Goal: Check status: Check status

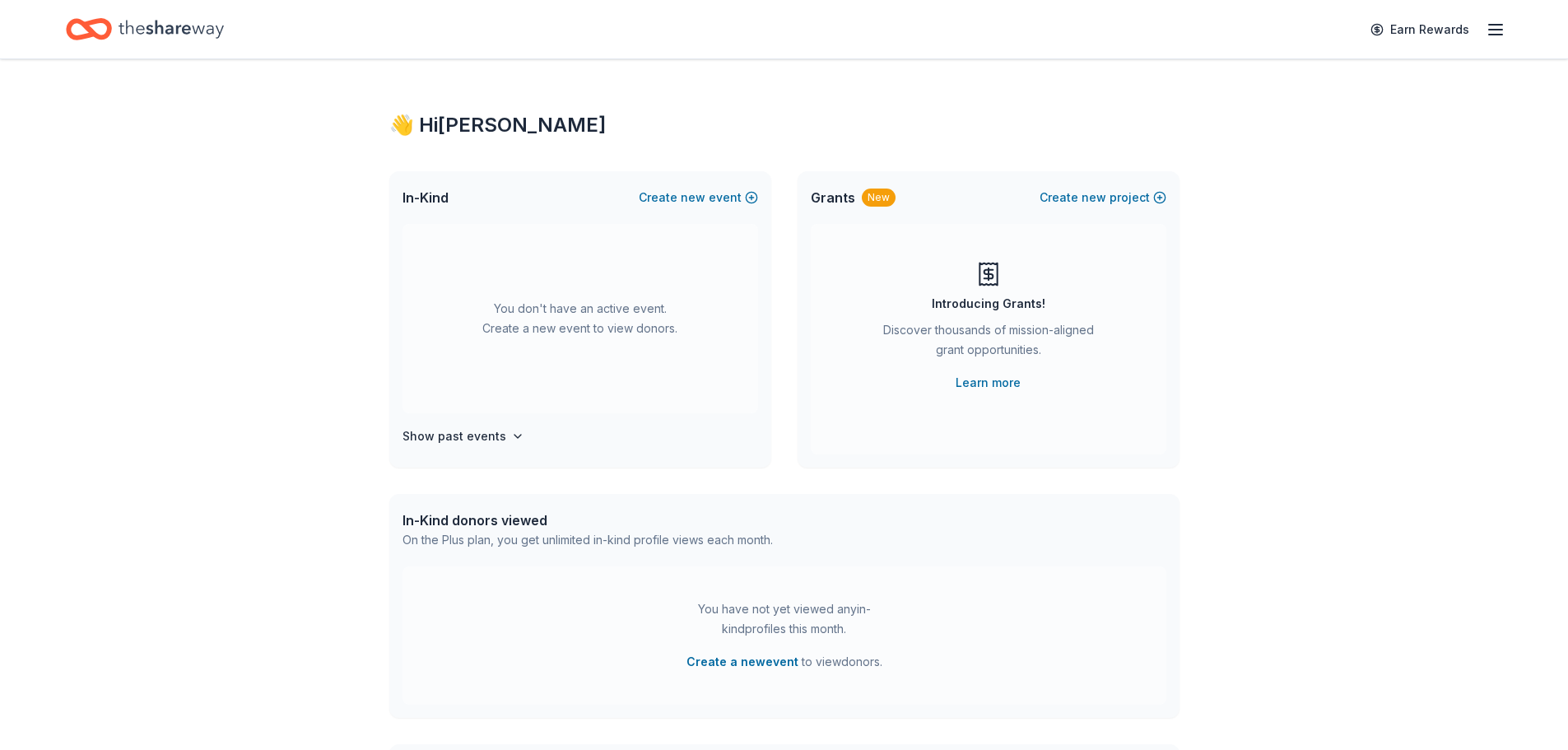
click at [466, 125] on div "👋 Hi [PERSON_NAME]" at bounding box center [784, 125] width 790 height 27
click at [1485, 25] on icon "button" at bounding box center [1495, 29] width 20 height 20
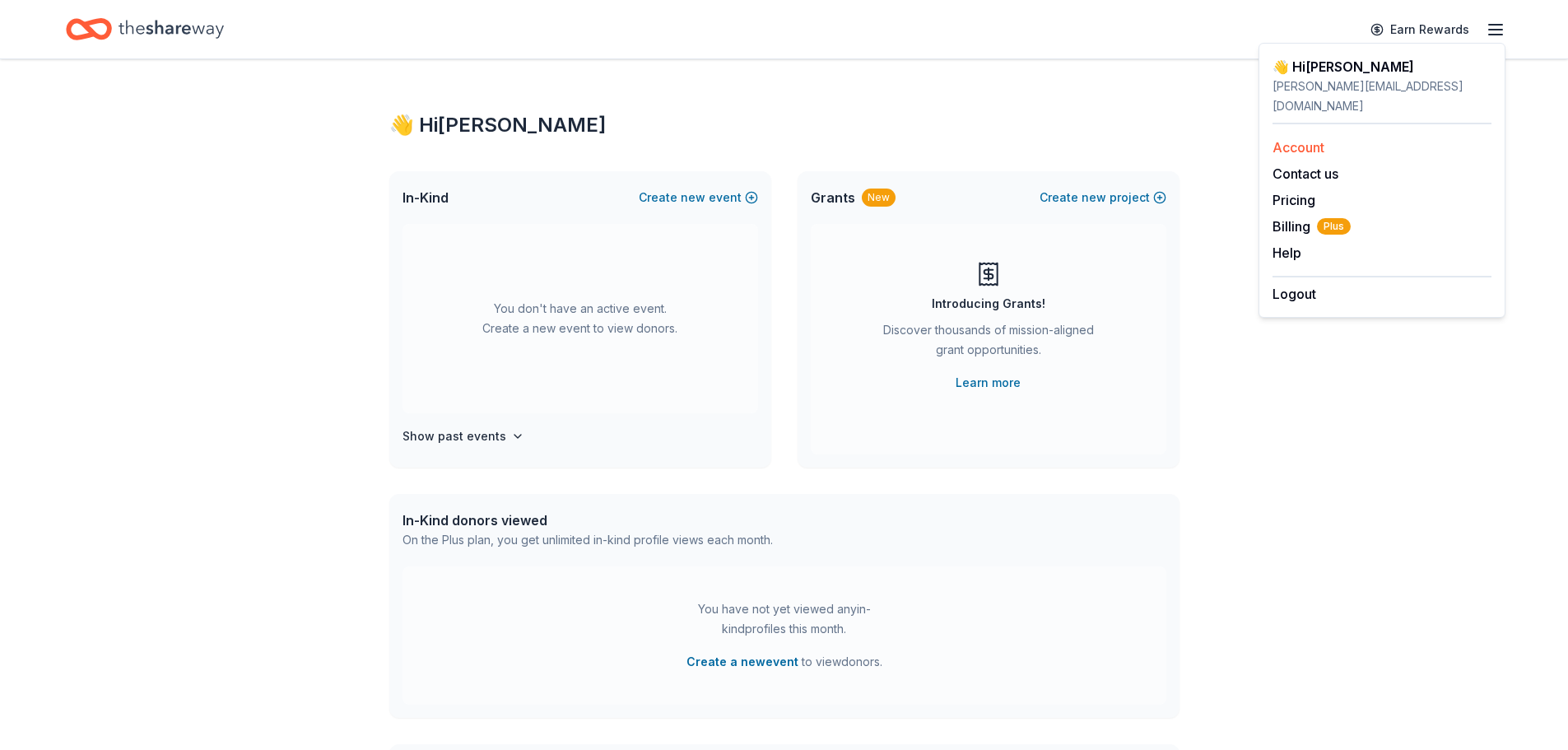
click at [1299, 139] on link "Account" at bounding box center [1299, 147] width 52 height 16
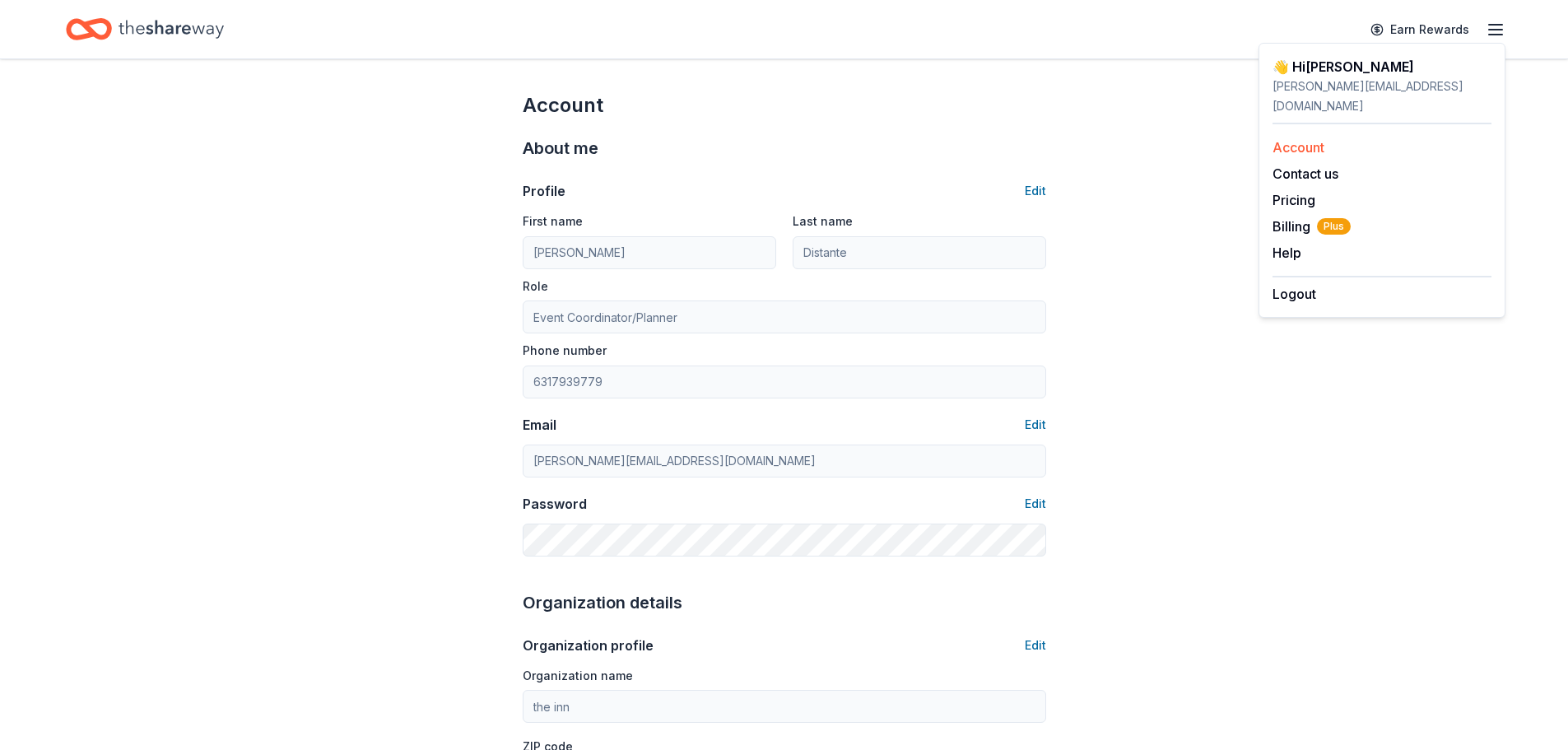
click at [1303, 139] on link "Account" at bounding box center [1299, 147] width 52 height 16
click at [182, 22] on icon "Home" at bounding box center [171, 28] width 105 height 34
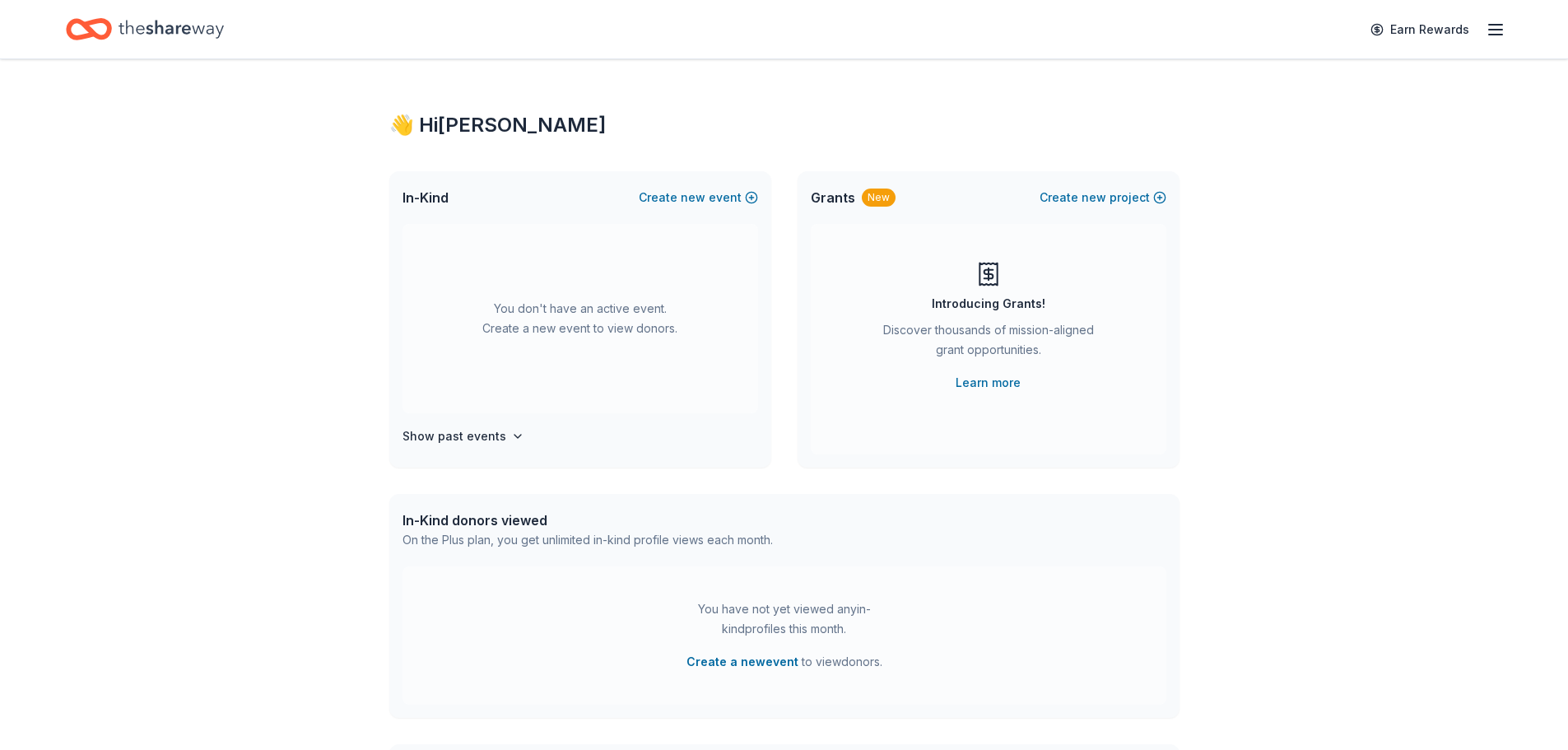
scroll to position [329, 0]
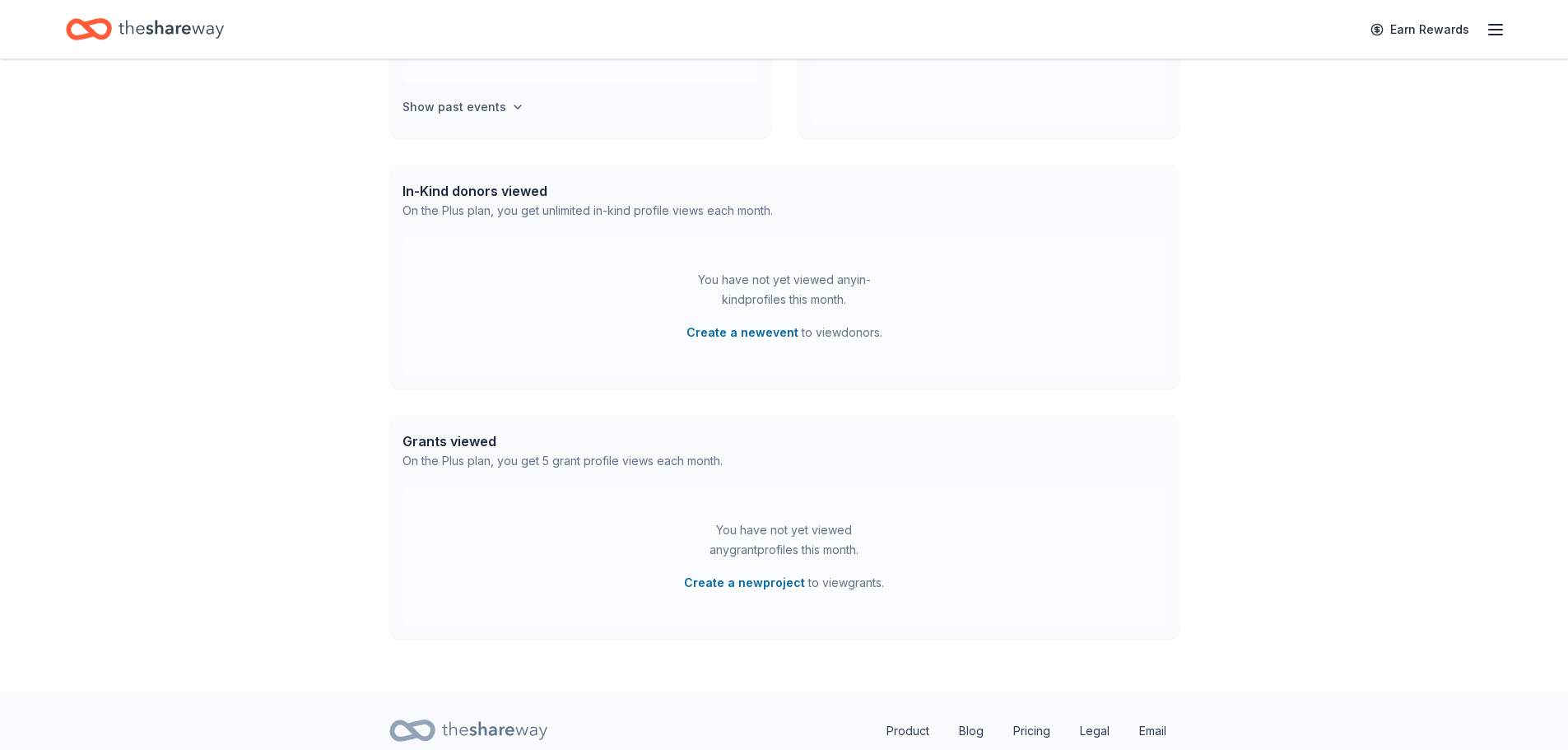
click at [456, 107] on h4 "Show past events" at bounding box center [454, 107] width 104 height 20
click at [458, 92] on span "The INN Luncheon" at bounding box center [472, 85] width 120 height 20
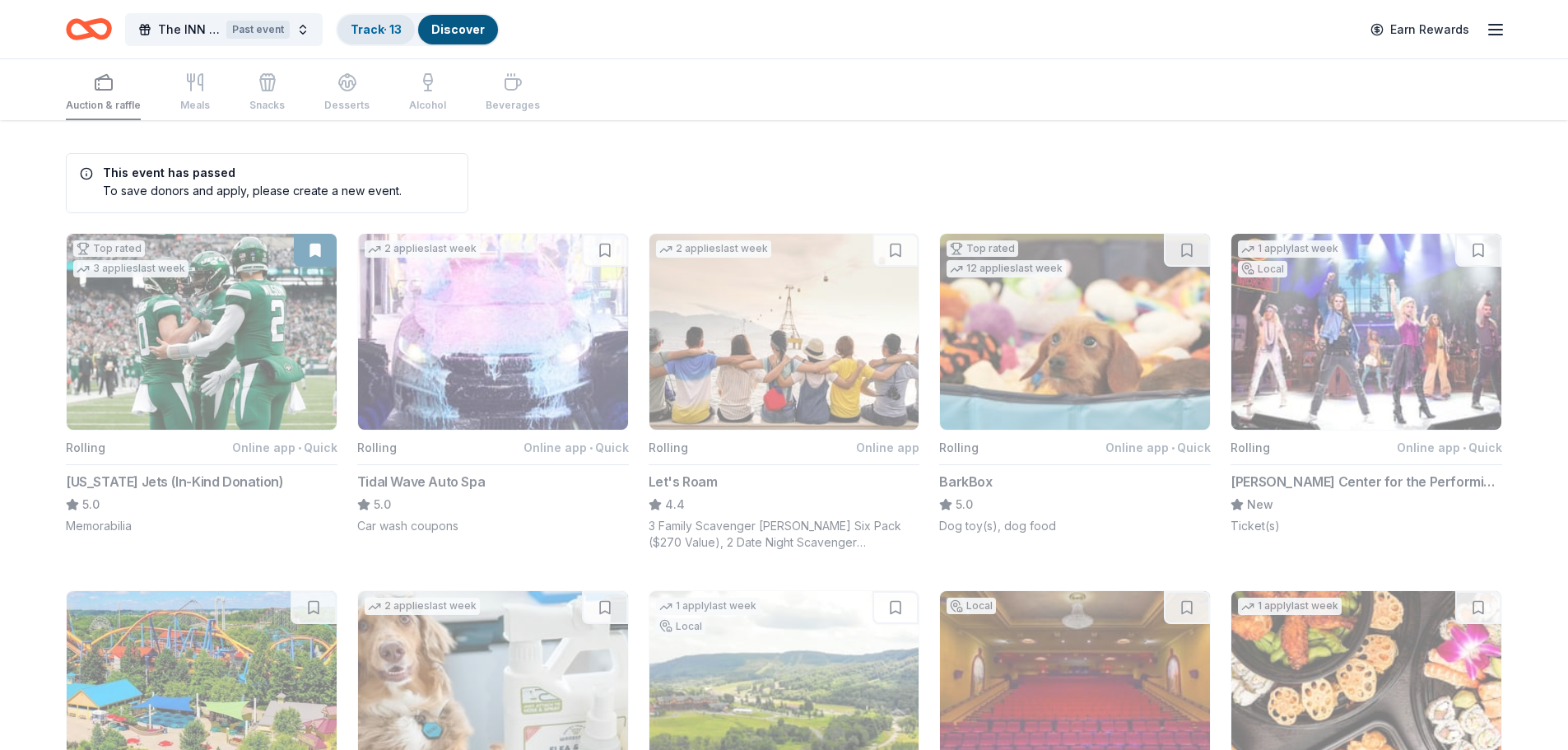
click at [364, 26] on link "Track · 13" at bounding box center [376, 29] width 51 height 14
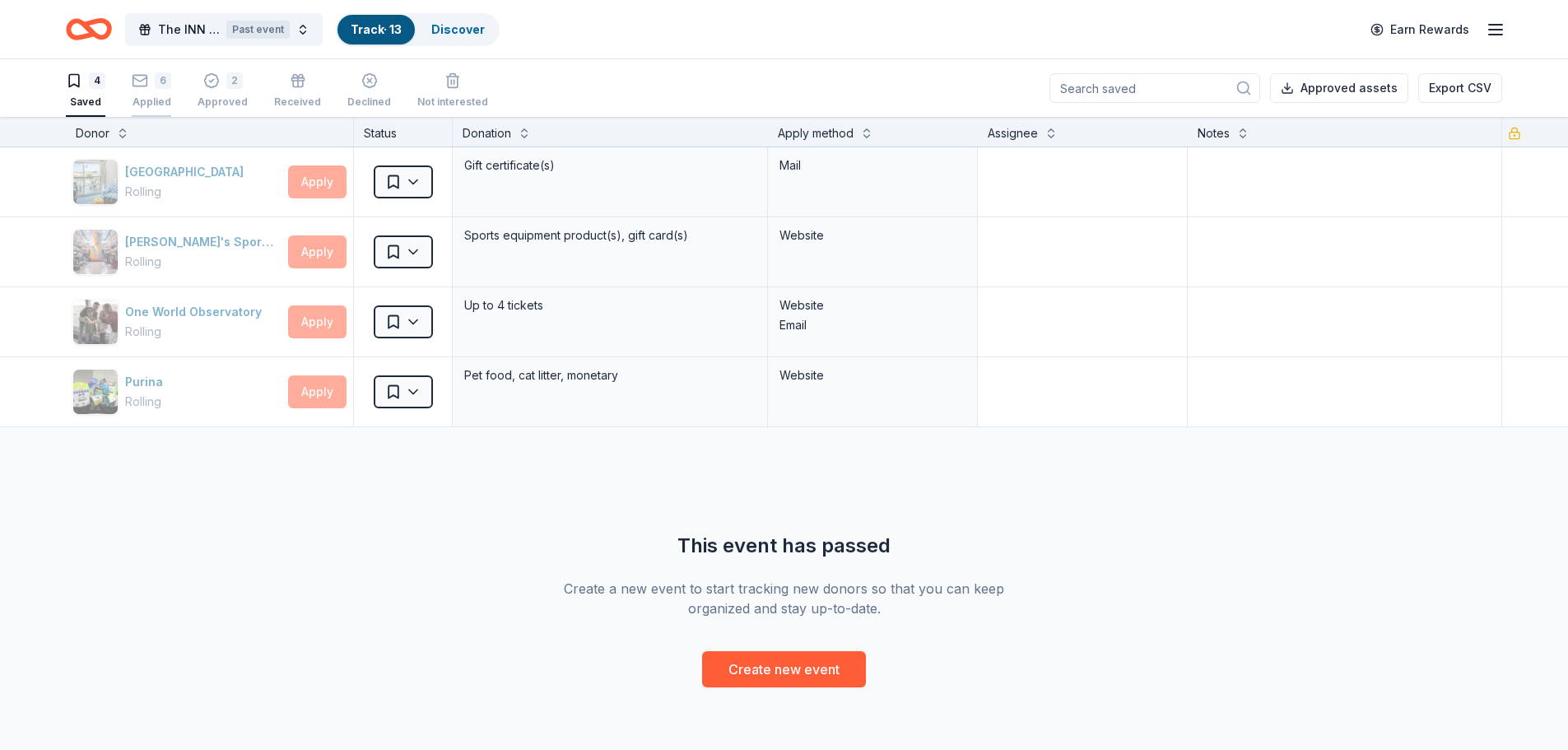
click at [141, 83] on icon "button" at bounding box center [139, 80] width 16 height 16
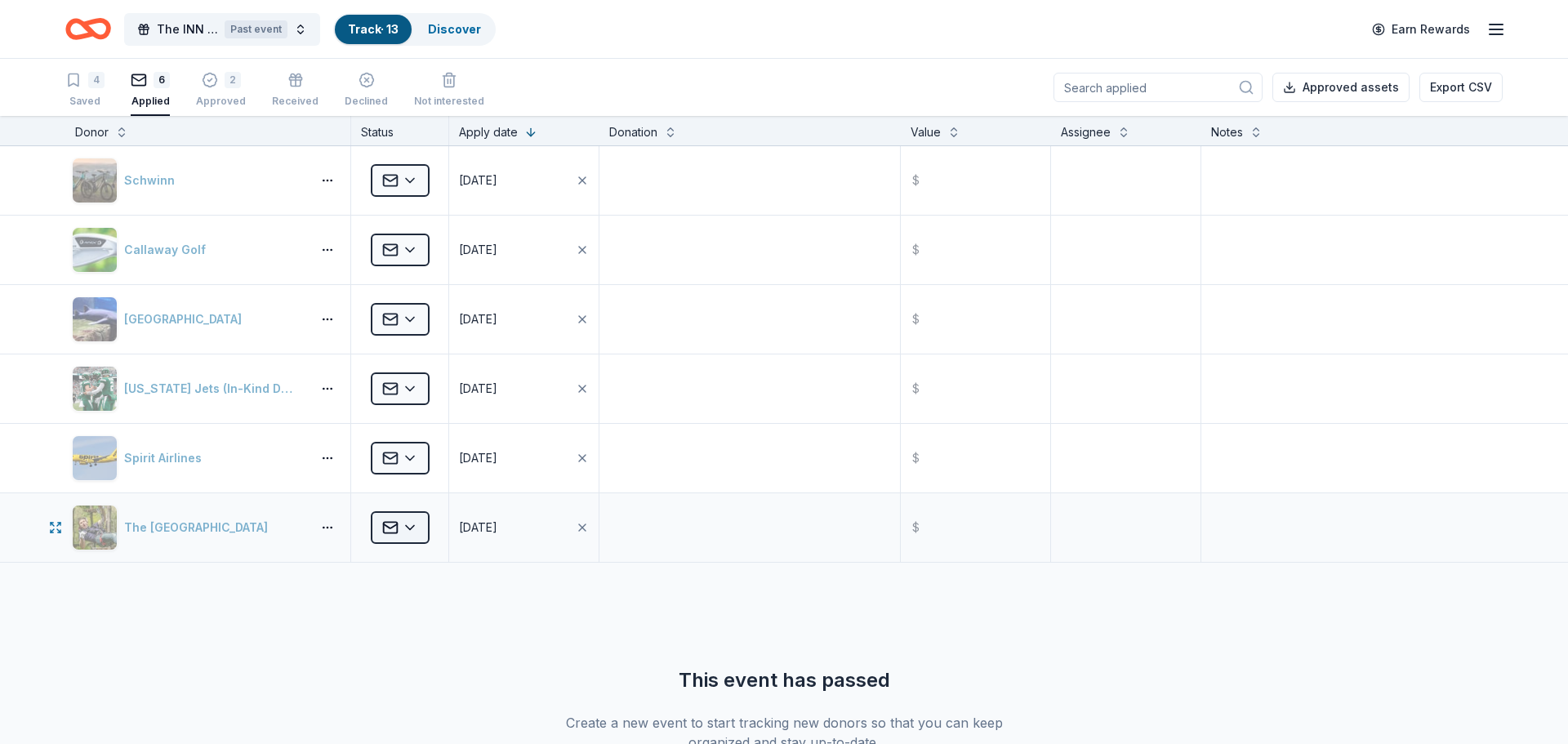
click at [413, 524] on html "The INN Luncheon Past event Track · 13 Discover Earn Rewards 4 Saved 6 Applied …" at bounding box center [784, 372] width 1568 height 744
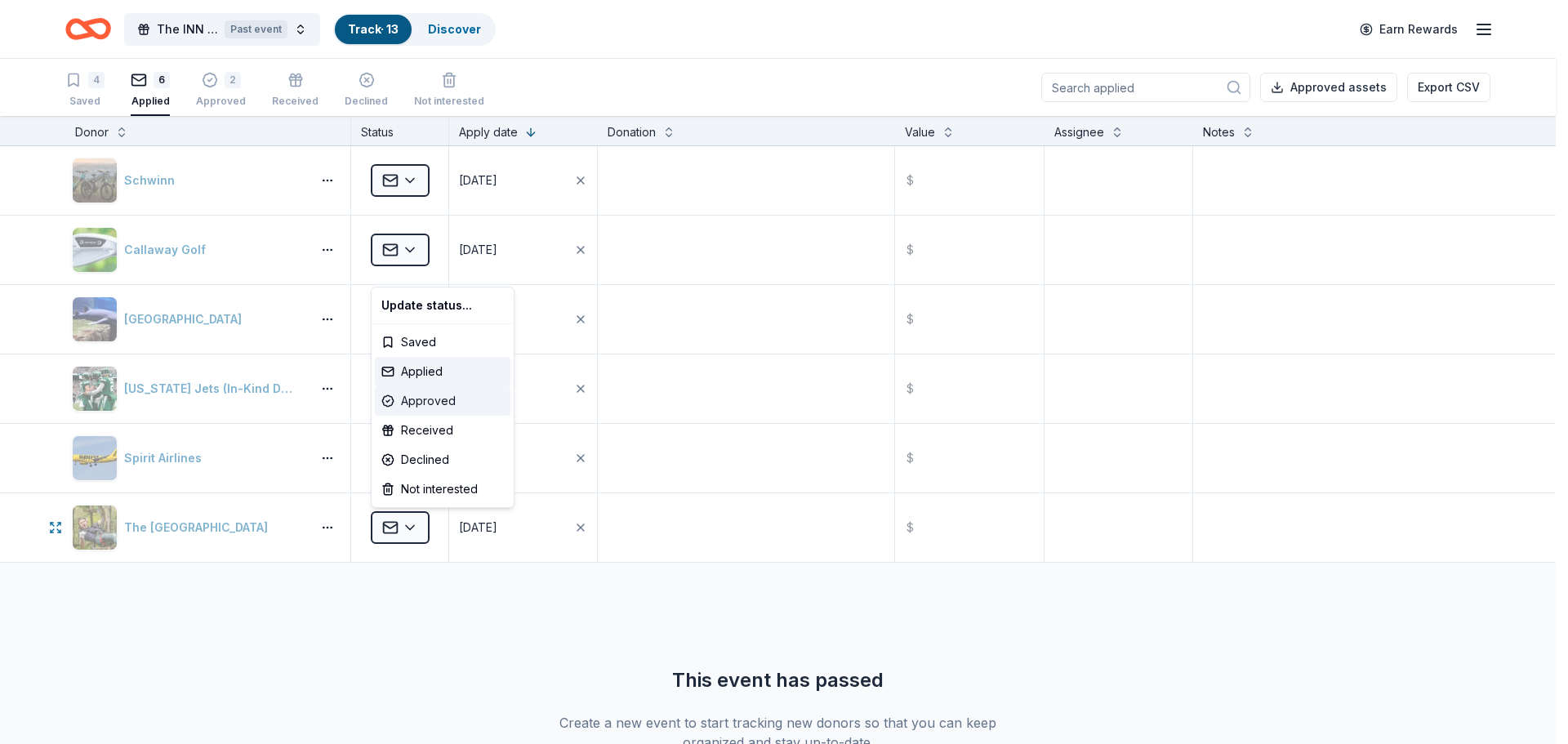
click at [418, 400] on div "Approved" at bounding box center [442, 401] width 136 height 29
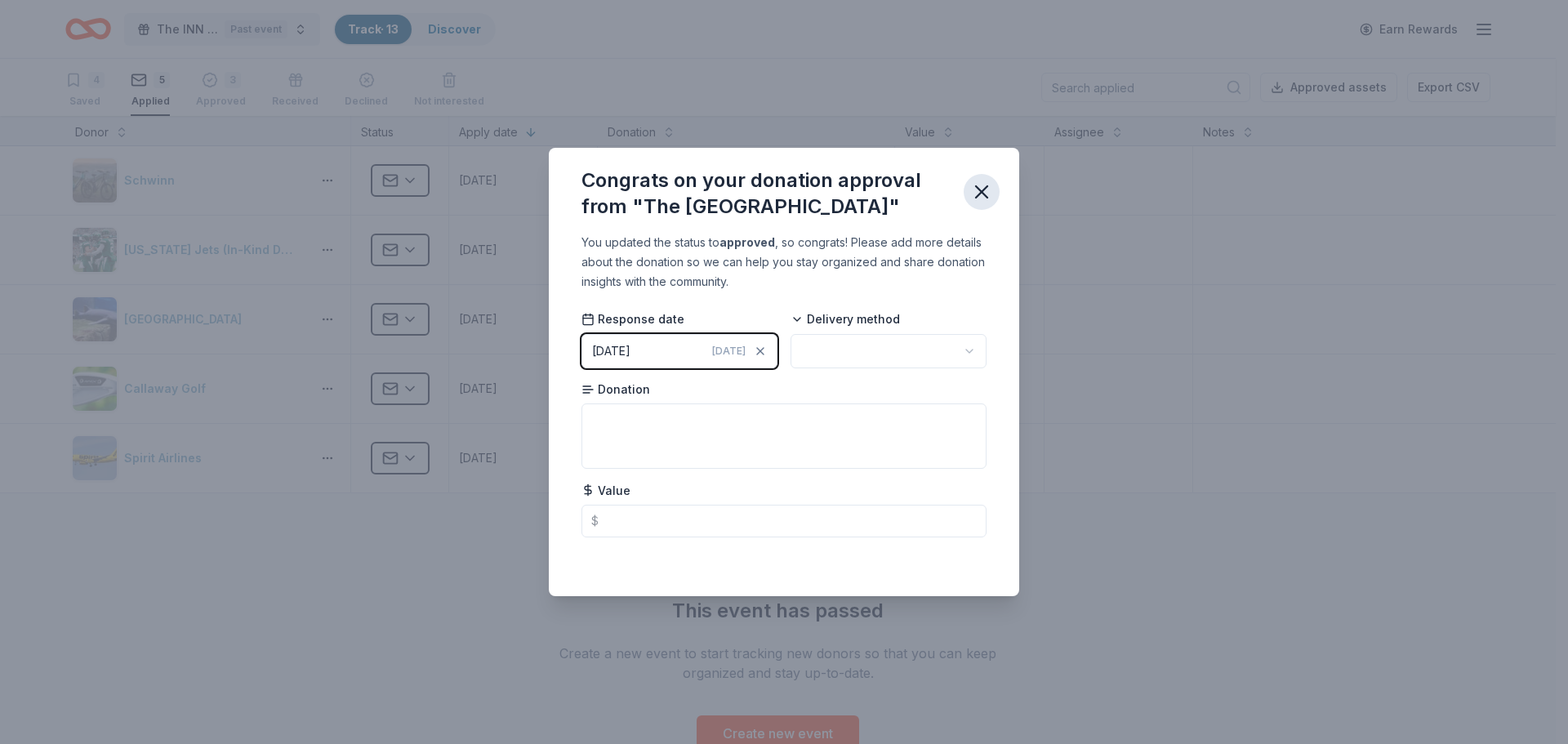
click at [982, 189] on icon "button" at bounding box center [982, 192] width 23 height 23
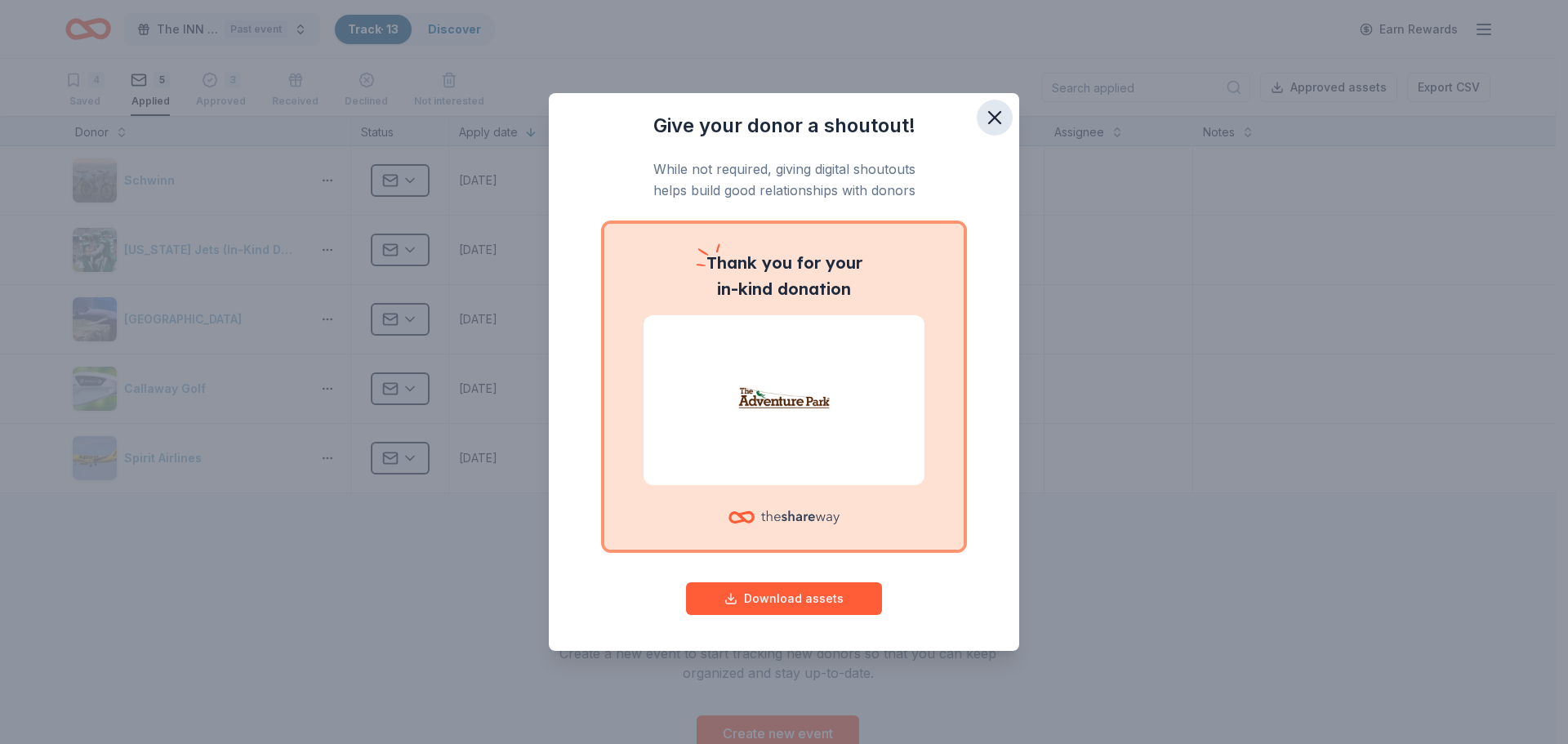
click at [994, 115] on icon "button" at bounding box center [994, 117] width 11 height 11
